Goal: Information Seeking & Learning: Learn about a topic

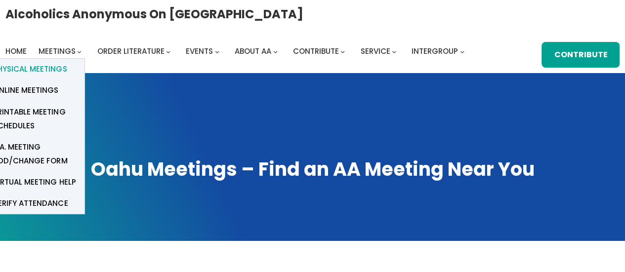
click at [49, 67] on span "Physical Meetings" at bounding box center [30, 69] width 74 height 14
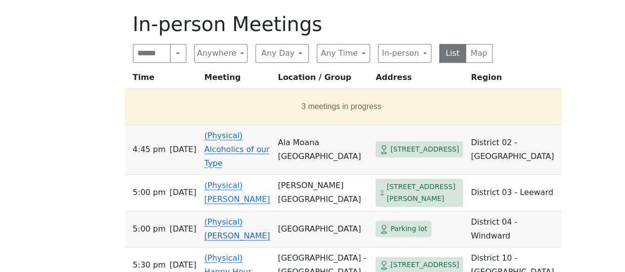
scroll to position [445, 0]
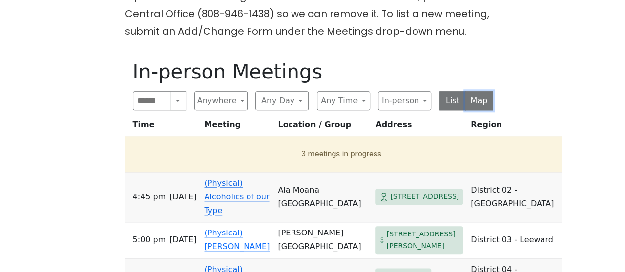
click at [470, 91] on button "Map" at bounding box center [478, 100] width 27 height 19
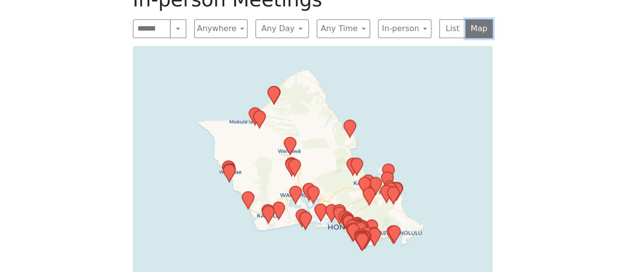
scroll to position [494, 0]
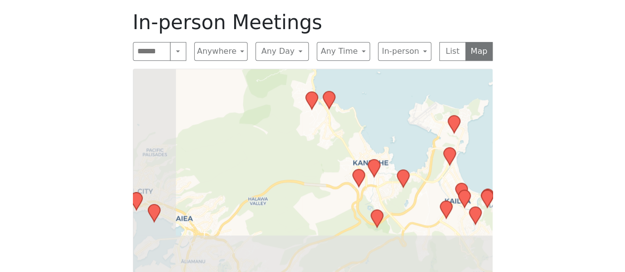
drag, startPoint x: 294, startPoint y: 179, endPoint x: 365, endPoint y: 17, distance: 176.6
click at [365, 17] on div "In-person Meetings Search Near Location Near Me Anywhere Anywhere Cyberspace 67…" at bounding box center [312, 162] width 375 height 321
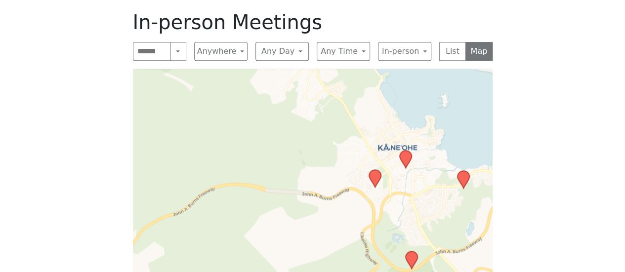
drag, startPoint x: 384, startPoint y: 100, endPoint x: 323, endPoint y: 88, distance: 62.9
click at [323, 88] on div "Leaflet | © OpenStreetMap contributors © CARTO" at bounding box center [313, 192] width 360 height 247
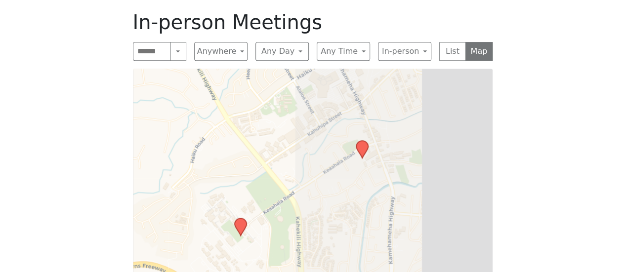
drag, startPoint x: 450, startPoint y: 141, endPoint x: 240, endPoint y: 145, distance: 209.5
click at [240, 145] on div "Leaflet | © OpenStreetMap contributors © CARTO" at bounding box center [313, 192] width 360 height 247
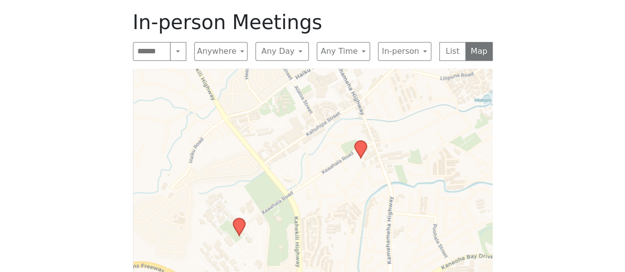
click at [355, 141] on icon at bounding box center [360, 149] width 12 height 17
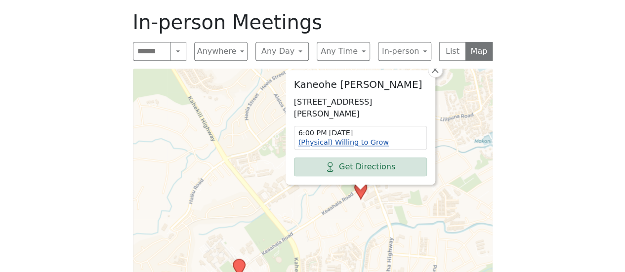
click at [344, 138] on link "(Physical) Willing to Grow" at bounding box center [343, 142] width 90 height 8
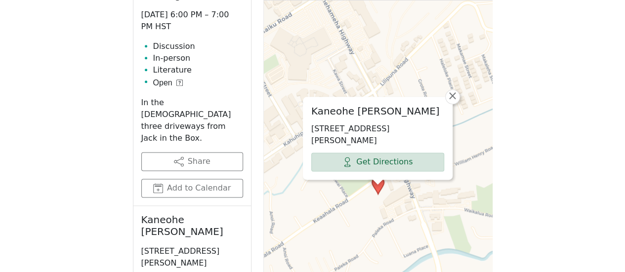
scroll to position [578, 0]
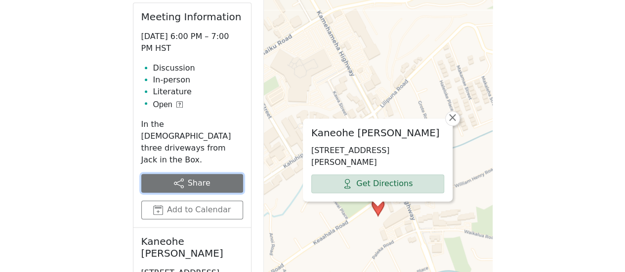
click at [180, 178] on icon at bounding box center [179, 183] width 10 height 10
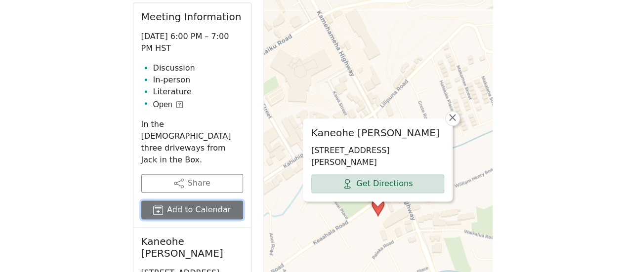
click at [174, 201] on button "Add to Calendar" at bounding box center [192, 210] width 102 height 19
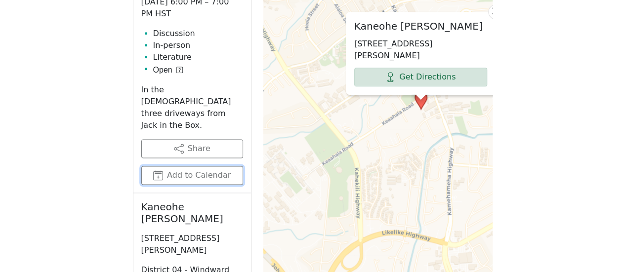
scroll to position [543, 0]
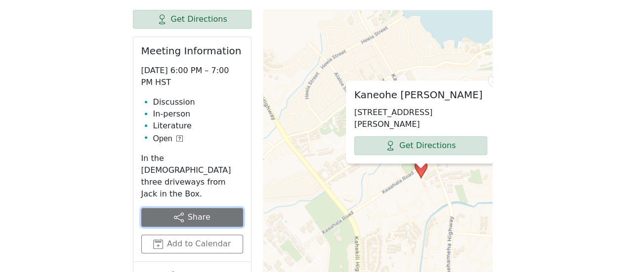
click at [208, 208] on button "Share" at bounding box center [192, 217] width 102 height 19
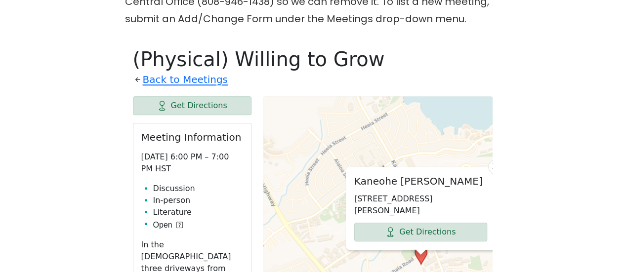
scroll to position [346, 0]
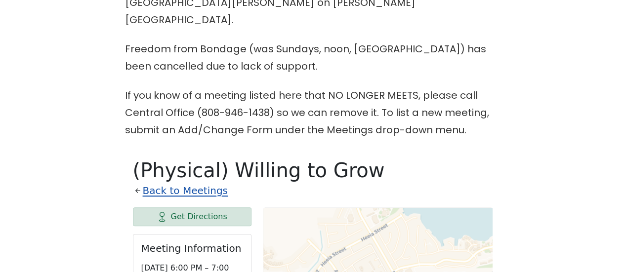
click at [148, 182] on link "Back to Meetings" at bounding box center [185, 190] width 85 height 17
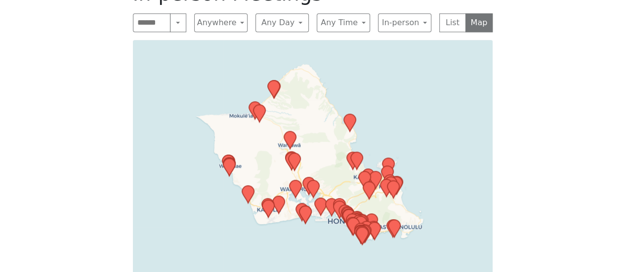
scroll to position [543, 0]
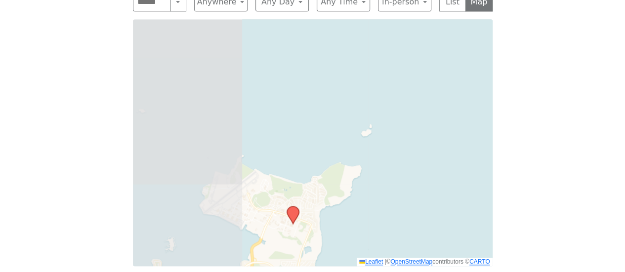
drag, startPoint x: 288, startPoint y: 149, endPoint x: 632, endPoint y: 110, distance: 346.5
click at [625, 110] on html "Skip to content Alcoholics Anonymous on [GEOGRAPHIC_DATA] Home Meetings Physica…" at bounding box center [312, 12] width 625 height 1111
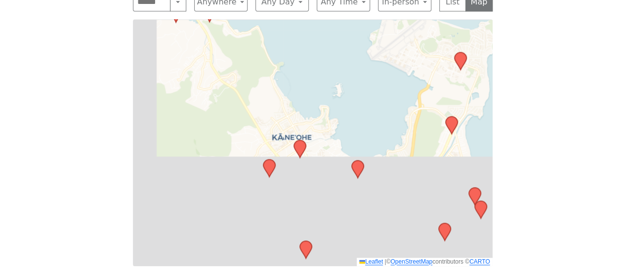
drag, startPoint x: 277, startPoint y: 226, endPoint x: 377, endPoint y: 1, distance: 245.9
click at [377, 19] on div "Leaflet | © OpenStreetMap contributors © CARTO" at bounding box center [313, 142] width 360 height 247
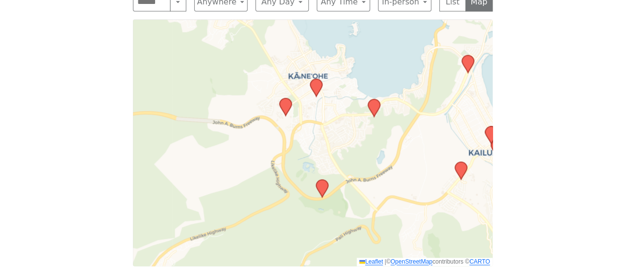
drag, startPoint x: 240, startPoint y: 144, endPoint x: 205, endPoint y: 172, distance: 44.9
click at [205, 172] on div "Leaflet | © OpenStreetMap contributors © CARTO" at bounding box center [313, 142] width 360 height 247
click at [314, 79] on icon at bounding box center [316, 87] width 12 height 17
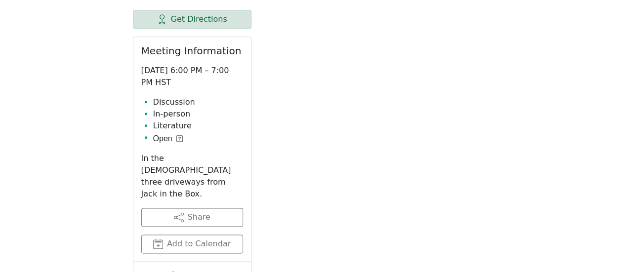
scroll to position [479, 0]
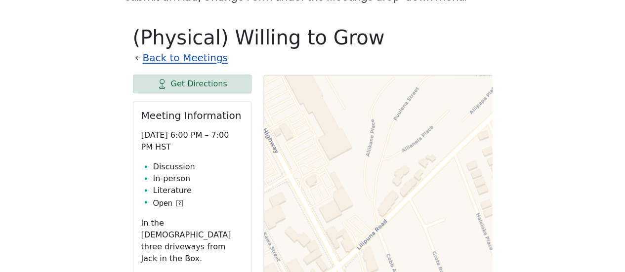
click at [168, 49] on link "Back to Meetings" at bounding box center [185, 57] width 85 height 17
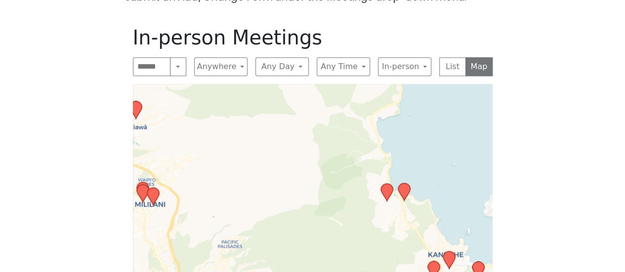
drag, startPoint x: 300, startPoint y: 198, endPoint x: 227, endPoint y: 105, distance: 118.5
click at [231, 115] on div "Leaflet | © OpenStreetMap contributors © CARTO" at bounding box center [313, 207] width 360 height 247
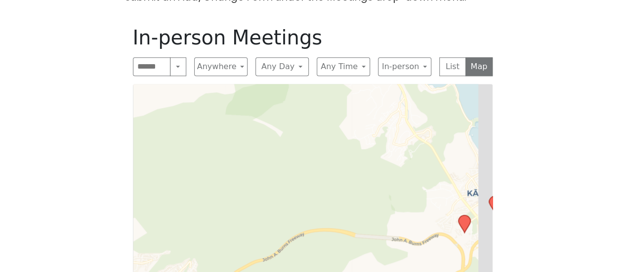
drag, startPoint x: 387, startPoint y: 154, endPoint x: 286, endPoint y: 114, distance: 108.9
click at [287, 114] on div "Leaflet | © OpenStreetMap contributors © CARTO" at bounding box center [313, 207] width 360 height 247
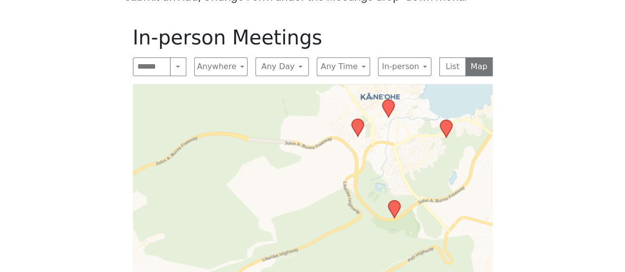
drag, startPoint x: 366, startPoint y: 164, endPoint x: 294, endPoint y: 77, distance: 112.7
click at [294, 84] on div "Leaflet | © OpenStreetMap contributors © CARTO" at bounding box center [313, 207] width 360 height 247
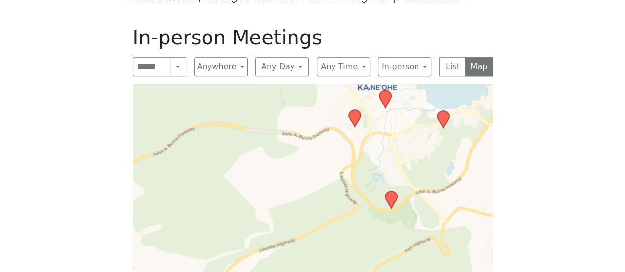
click at [444, 111] on icon at bounding box center [443, 119] width 12 height 17
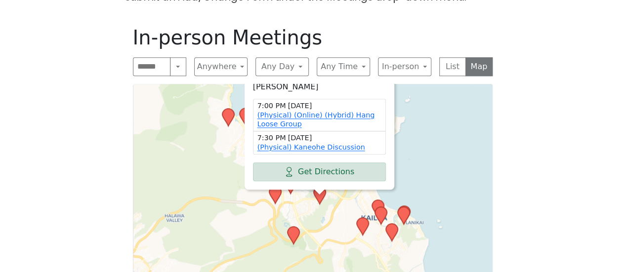
click at [461, 121] on div "Community of Christ Church, Kaneohe 45-119 Kaneohe Bay Dr, Kaneohe, HI 96744, U…" at bounding box center [313, 207] width 360 height 247
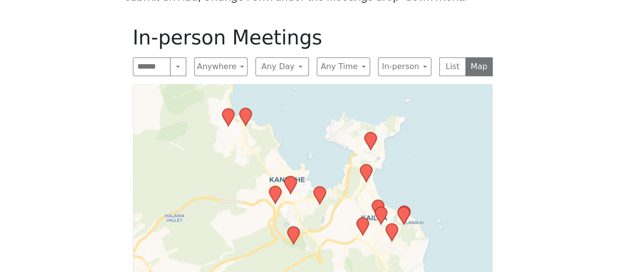
click at [291, 227] on icon at bounding box center [293, 235] width 12 height 17
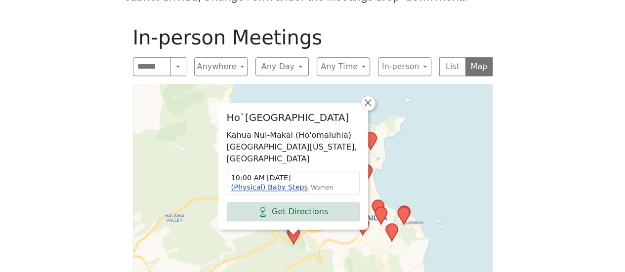
click at [274, 183] on link "(Physical) Baby Steps" at bounding box center [269, 187] width 77 height 8
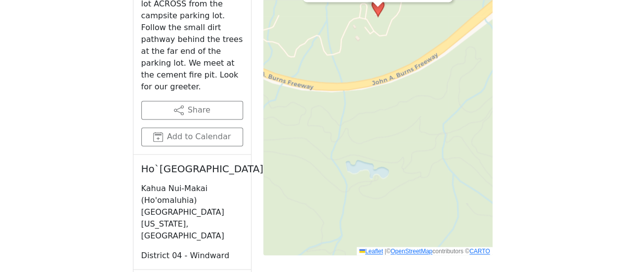
scroll to position [726, 0]
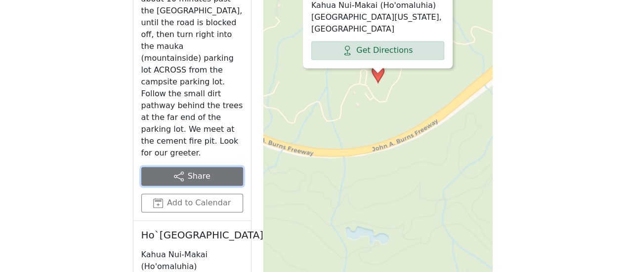
click at [215, 167] on button "Share" at bounding box center [192, 176] width 102 height 19
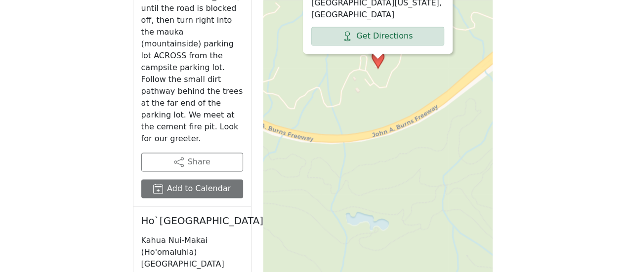
scroll to position [692, 0]
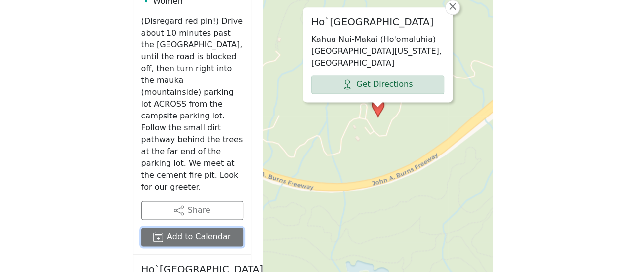
click at [195, 228] on button "Add to Calendar" at bounding box center [192, 237] width 102 height 19
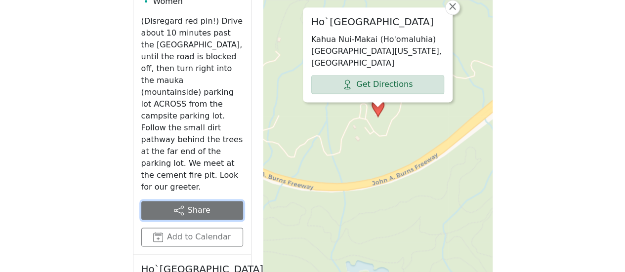
click at [199, 201] on button "Share" at bounding box center [192, 210] width 102 height 19
click at [200, 201] on button "Share" at bounding box center [192, 210] width 102 height 19
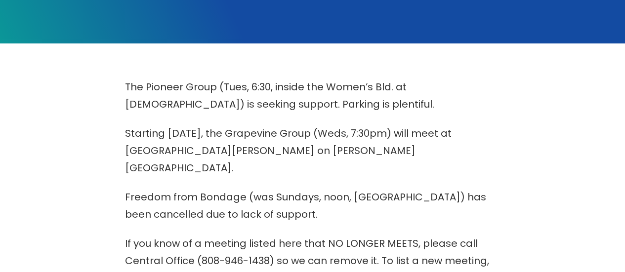
scroll to position [0, 0]
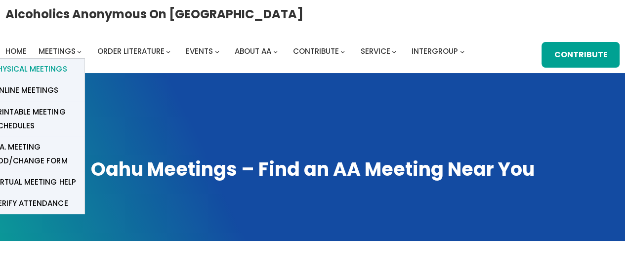
click at [53, 65] on span "Physical Meetings" at bounding box center [30, 69] width 74 height 14
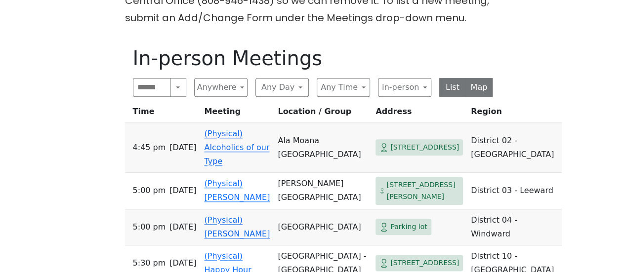
scroll to position [445, 0]
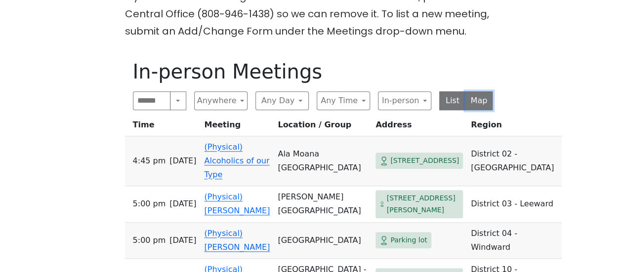
click at [488, 91] on button "Map" at bounding box center [478, 100] width 27 height 19
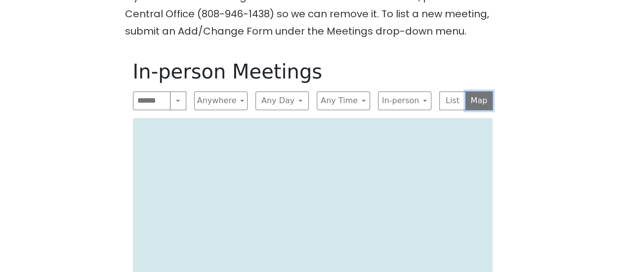
click at [485, 91] on button "Map" at bounding box center [478, 100] width 27 height 19
click at [448, 91] on button "List" at bounding box center [452, 100] width 27 height 19
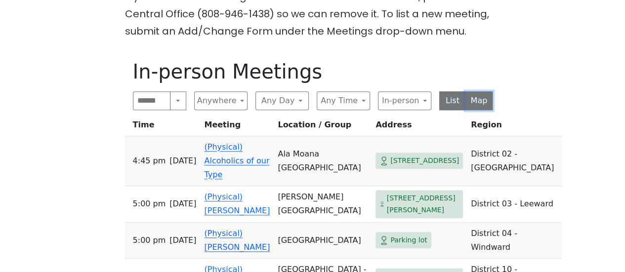
click at [477, 91] on button "Map" at bounding box center [478, 100] width 27 height 19
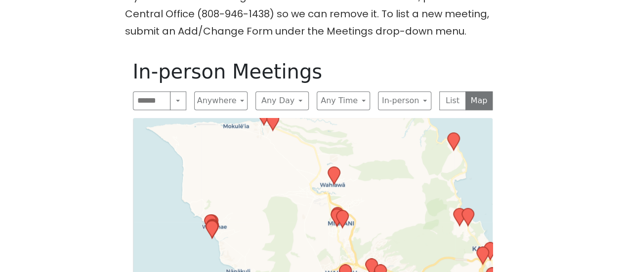
drag, startPoint x: 378, startPoint y: 176, endPoint x: 549, endPoint y: 92, distance: 190.5
click at [549, 92] on div "The Pioneer Group (Tues, 6:30, inside the Women’s Bld. at [DEMOGRAPHIC_DATA]) i…" at bounding box center [312, 108] width 563 height 553
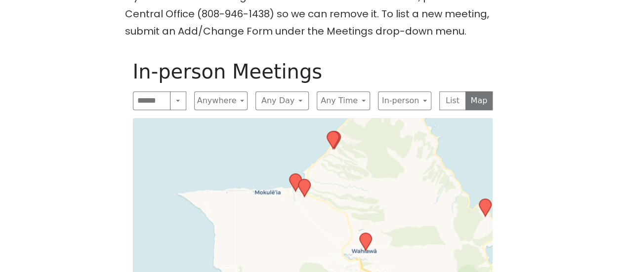
drag, startPoint x: 401, startPoint y: 162, endPoint x: 433, endPoint y: 228, distance: 73.4
click at [433, 228] on div "Leaflet | © OpenStreetMap contributors © CARTO" at bounding box center [313, 241] width 360 height 247
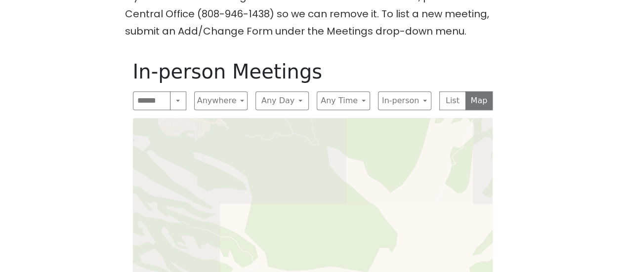
drag, startPoint x: 297, startPoint y: 163, endPoint x: 480, endPoint y: 263, distance: 208.7
click at [479, 263] on div "Leaflet | © OpenStreetMap contributors © CARTO" at bounding box center [313, 241] width 360 height 247
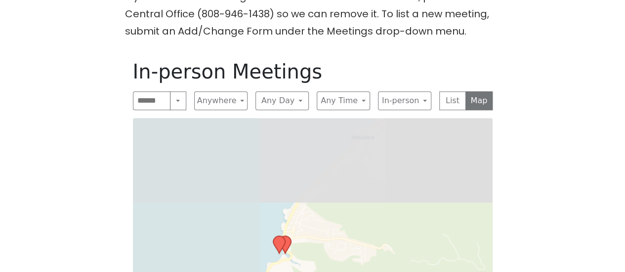
drag, startPoint x: 335, startPoint y: 198, endPoint x: 450, endPoint y: 276, distance: 138.7
click at [450, 272] on html "Skip to content Alcoholics Anonymous on [GEOGRAPHIC_DATA] Home Meetings Physica…" at bounding box center [312, 110] width 625 height 1111
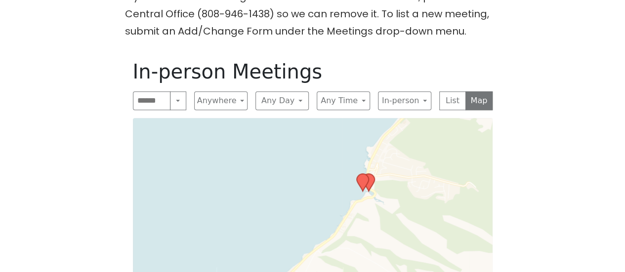
drag, startPoint x: 426, startPoint y: 215, endPoint x: 472, endPoint y: 161, distance: 71.5
click at [465, 171] on div "Leaflet | © OpenStreetMap contributors © CARTO" at bounding box center [313, 241] width 360 height 247
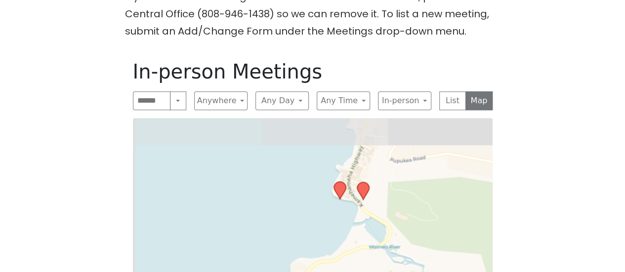
drag, startPoint x: 378, startPoint y: 193, endPoint x: 405, endPoint y: 295, distance: 105.6
click at [405, 272] on html "Skip to content Alcoholics Anonymous on [GEOGRAPHIC_DATA] Home Meetings Physica…" at bounding box center [312, 110] width 625 height 1111
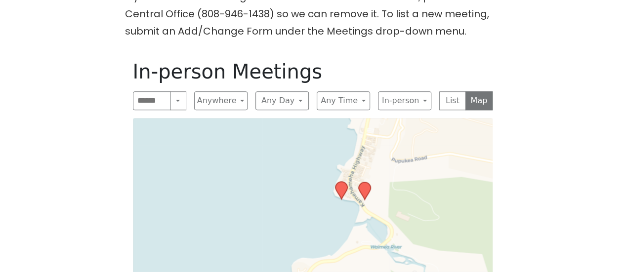
click at [363, 182] on icon at bounding box center [364, 190] width 12 height 17
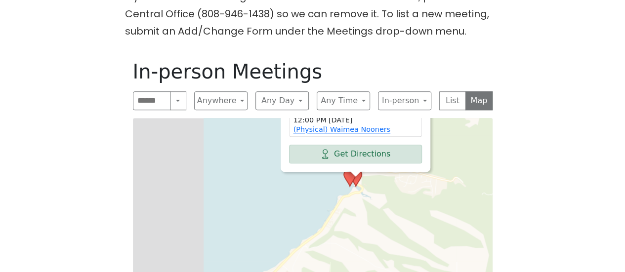
drag, startPoint x: 357, startPoint y: 159, endPoint x: 487, endPoint y: 72, distance: 156.8
click at [486, 77] on div "In-person Meetings Search Near Location Near Me Anywhere Anywhere Cyberspace 67…" at bounding box center [312, 212] width 375 height 321
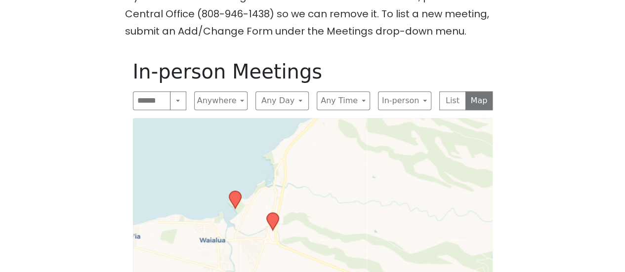
drag, startPoint x: 384, startPoint y: 232, endPoint x: 361, endPoint y: 50, distance: 183.4
click at [367, 76] on div "In-person Meetings Search Near Location Near Me Anywhere Anywhere Cyberspace 67…" at bounding box center [312, 212] width 375 height 321
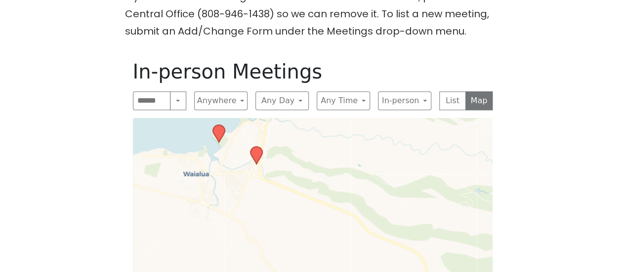
click at [256, 147] on icon at bounding box center [256, 155] width 12 height 17
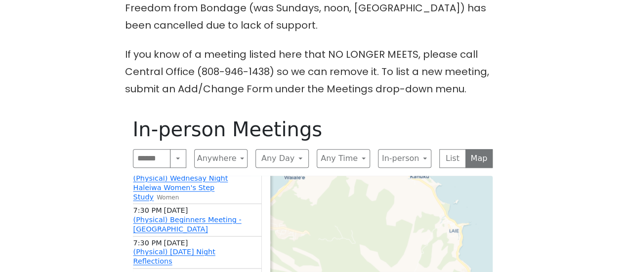
scroll to position [395, 0]
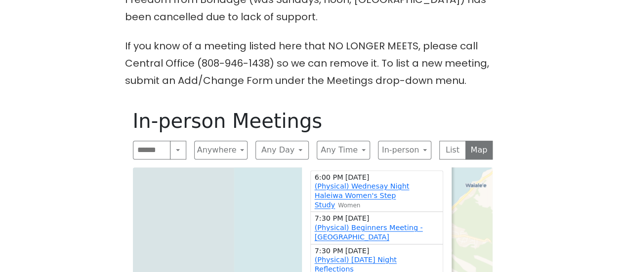
drag, startPoint x: 395, startPoint y: 201, endPoint x: 590, endPoint y: 209, distance: 194.8
click at [590, 209] on div "The Pioneer Group (Tues, 6:30, inside the Women’s Bld. at [DEMOGRAPHIC_DATA]) i…" at bounding box center [312, 157] width 563 height 553
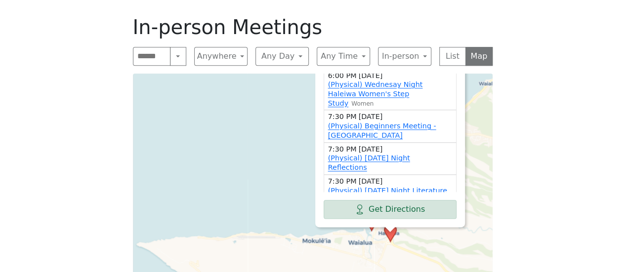
scroll to position [494, 0]
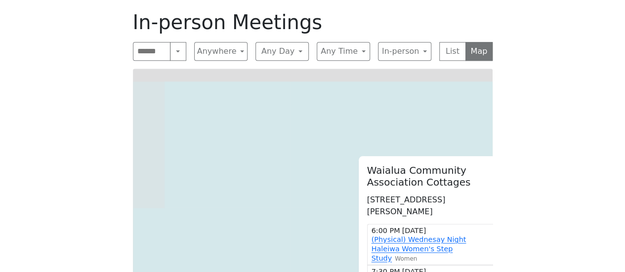
drag, startPoint x: 224, startPoint y: 113, endPoint x: 268, endPoint y: 274, distance: 166.4
click at [268, 272] on html "Skip to content Alcoholics Anonymous on [GEOGRAPHIC_DATA] Home Meetings Physica…" at bounding box center [312, 61] width 625 height 1111
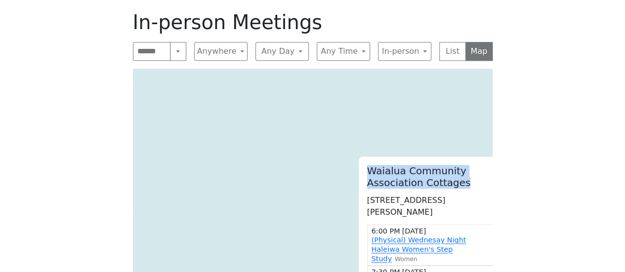
drag, startPoint x: 463, startPoint y: 164, endPoint x: 369, endPoint y: 154, distance: 94.9
click at [369, 165] on h2 "Waialua Community Association Cottages" at bounding box center [433, 177] width 133 height 24
copy h2 "Waialua Community Association Cottages"
